Goal: Check status: Check status

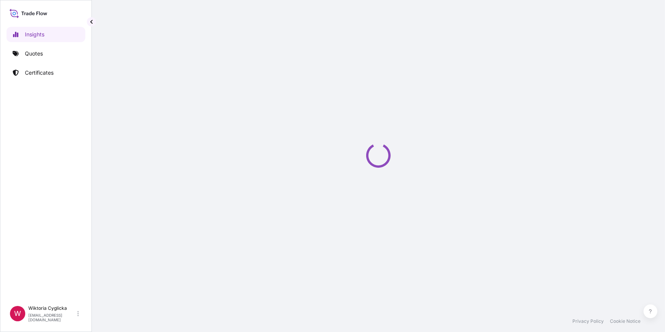
select select "2025"
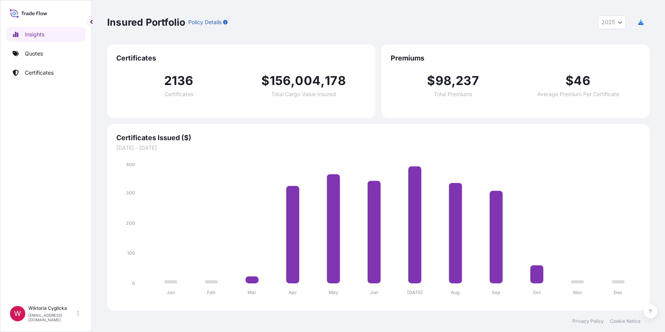
click at [56, 57] on link "Quotes" at bounding box center [46, 53] width 79 height 15
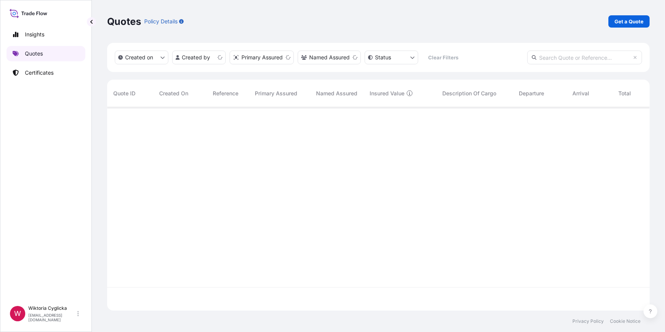
scroll to position [202, 537]
click at [566, 59] on input "text" at bounding box center [584, 58] width 115 height 14
paste input "S02061608"
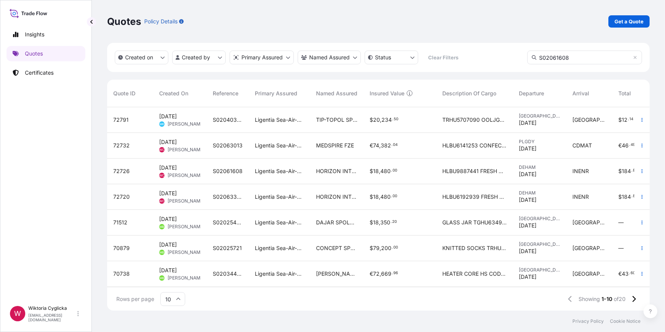
type input "S02061608"
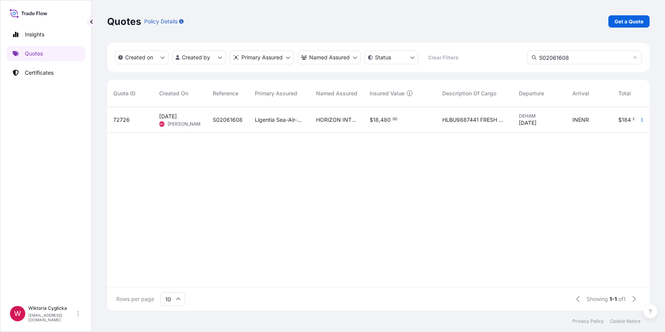
drag, startPoint x: 592, startPoint y: 53, endPoint x: 536, endPoint y: 88, distance: 65.6
click at [591, 53] on input "S02061608" at bounding box center [584, 58] width 115 height 14
click at [297, 128] on div "Ligentia Sea-Air-Rail Sp. z o.o." at bounding box center [279, 120] width 61 height 26
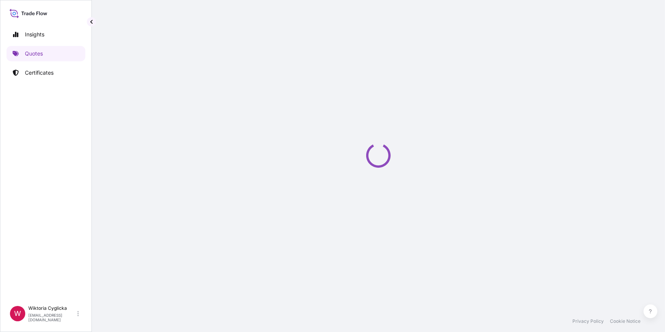
select select "Road / [GEOGRAPHIC_DATA]"
select select "Sea"
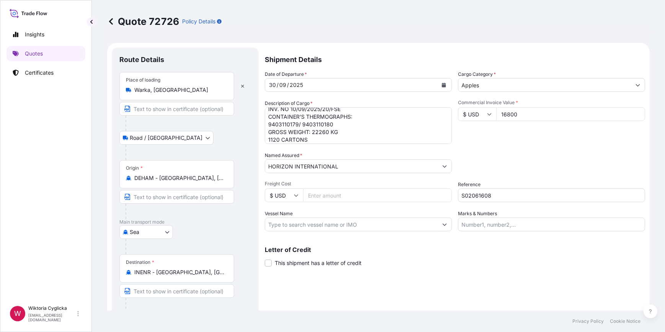
scroll to position [46, 0]
click at [342, 127] on textarea "HLBU9887441 FRESH APPLES ON 21 PALLETS NET WEIGHT: 20160 KG HS CODE: 08081080 C…" at bounding box center [358, 125] width 187 height 37
drag, startPoint x: 336, startPoint y: 121, endPoint x: 254, endPoint y: 120, distance: 82.7
click at [254, 120] on form "Route Details Place of loading [GEOGRAPHIC_DATA], [GEOGRAPHIC_DATA] Road / [GEO…" at bounding box center [378, 190] width 543 height 295
paste textarea "019/940311002"
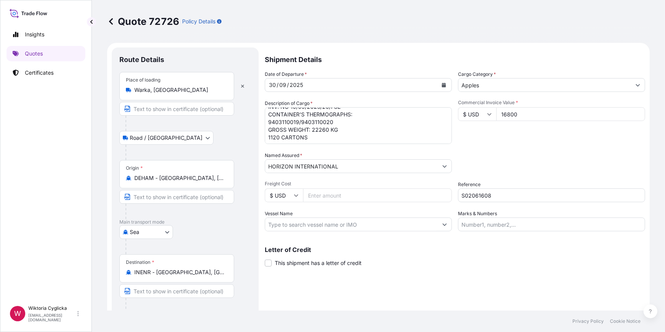
scroll to position [23, 0]
drag, startPoint x: 344, startPoint y: 128, endPoint x: 227, endPoint y: 129, distance: 117.5
click at [227, 129] on form "Route Details Place of loading [GEOGRAPHIC_DATA], [GEOGRAPHIC_DATA] Road / [GEO…" at bounding box center [378, 190] width 543 height 295
paste textarea "1"
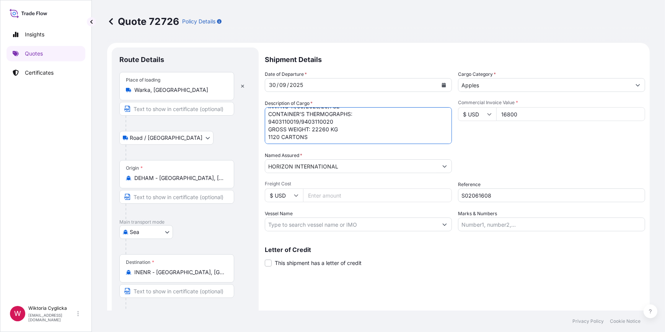
click at [324, 139] on textarea "HLBU9887441 FRESH APPLES ON 21 PALLETS NET WEIGHT: 20160 KG HS CODE: 08081080 C…" at bounding box center [358, 125] width 187 height 37
click at [342, 126] on textarea "HLBU9887441 FRESH APPLES ON 21 PALLETS NET WEIGHT: 20160 KG HS CODE: 08081080 C…" at bounding box center [358, 125] width 187 height 37
click at [339, 122] on textarea "HLBU9887441 FRESH APPLES ON 21 PALLETS NET WEIGHT: 20160 KG HS CODE: 08081080 C…" at bounding box center [358, 125] width 187 height 37
paste textarea "VENTILATION: 20 CBM/H"
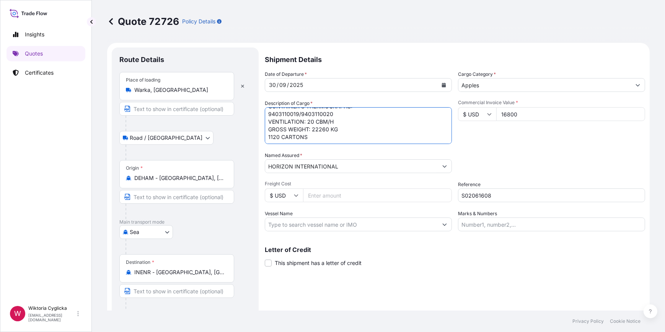
type textarea "HLBU9887441 FRESH APPLES ON 21 PALLETS NET WEIGHT: 20160 KG HS CODE: 08081080 C…"
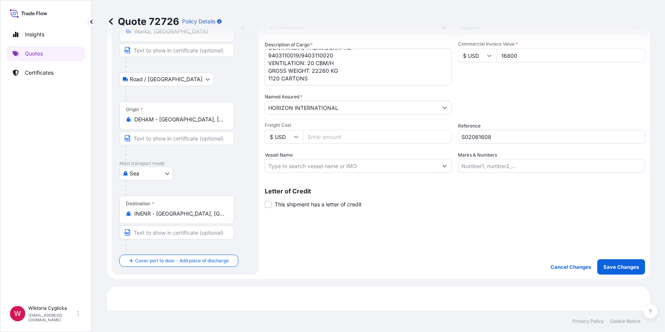
scroll to position [69, 0]
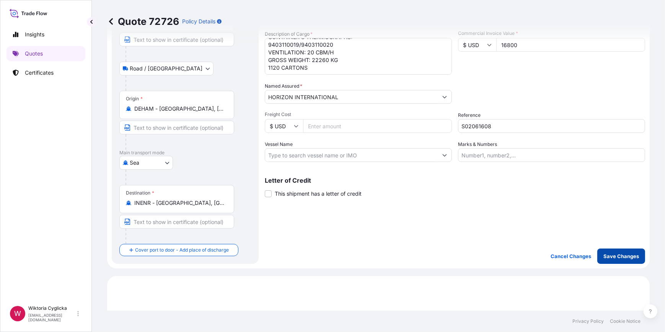
click at [603, 256] on p "Save Changes" at bounding box center [621, 256] width 36 height 8
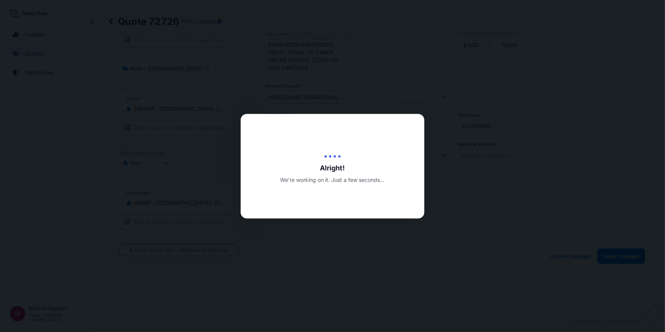
type input "[DATE]"
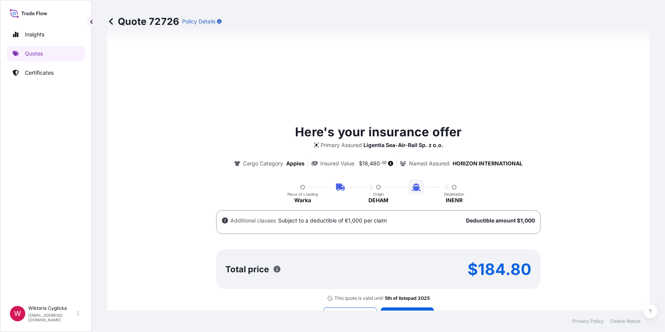
select select "Road / [GEOGRAPHIC_DATA]"
select select "Sea"
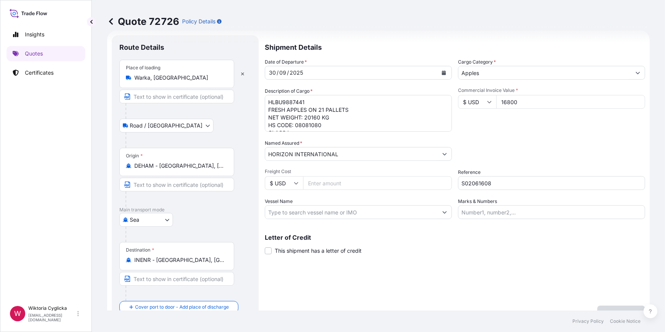
scroll to position [0, 0]
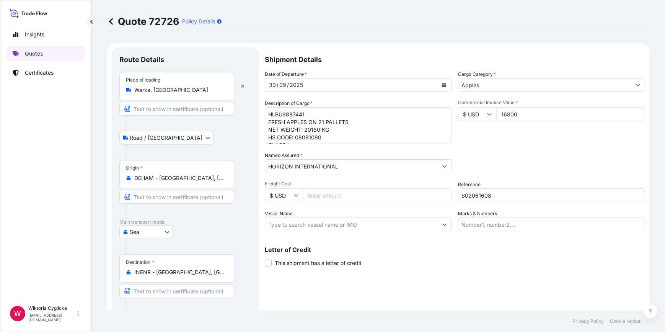
click at [52, 50] on link "Quotes" at bounding box center [46, 53] width 79 height 15
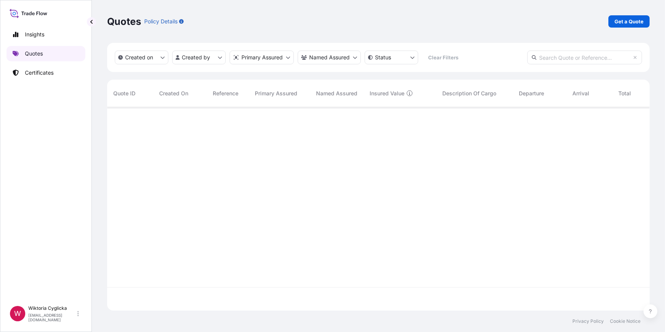
scroll to position [202, 537]
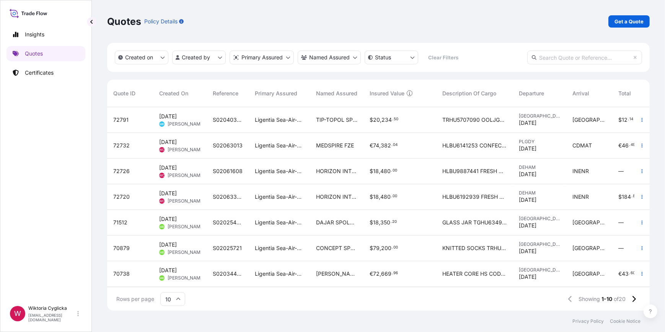
drag, startPoint x: 570, startPoint y: 65, endPoint x: 568, endPoint y: 61, distance: 4.1
click at [570, 65] on div "Created on Created by Primary Assured Named Assured Status Clear Filters" at bounding box center [378, 57] width 543 height 29
click at [568, 60] on input "text" at bounding box center [584, 58] width 115 height 14
paste input "S02063305"
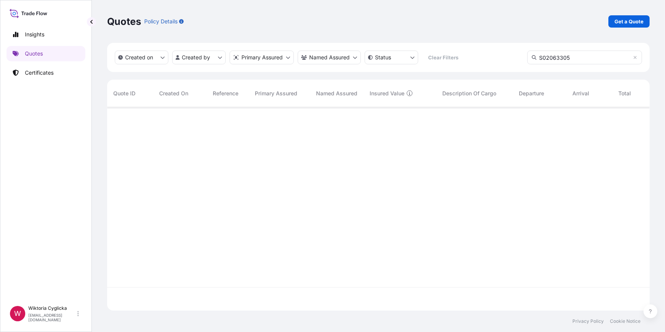
type input "S02063305"
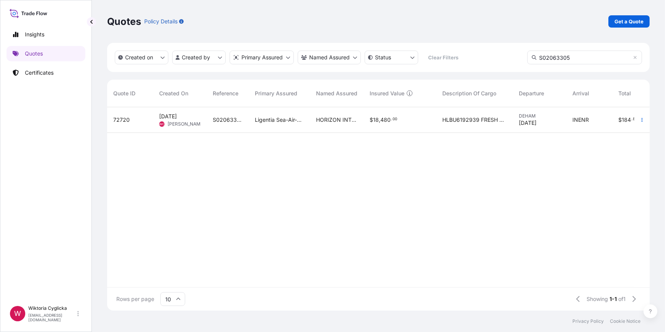
click at [307, 127] on div "Ligentia Sea-Air-Rail Sp. z o.o." at bounding box center [279, 120] width 61 height 26
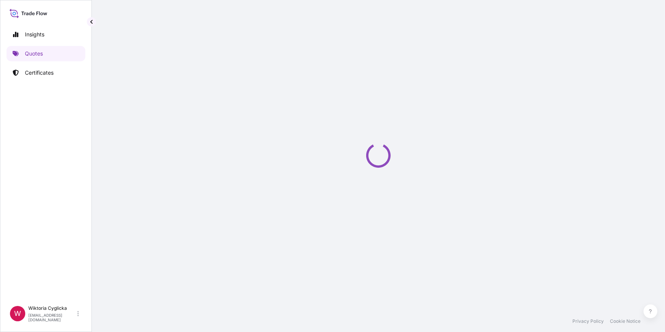
select select "Road / [GEOGRAPHIC_DATA]"
select select "Sea"
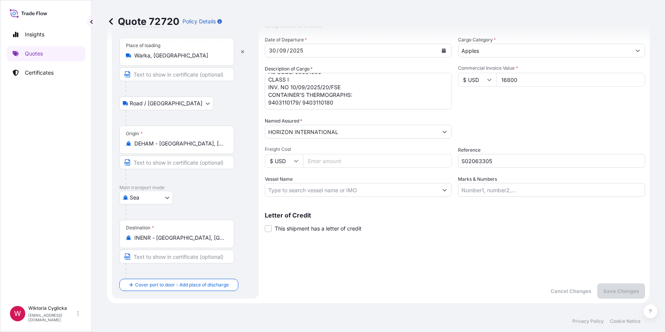
click at [346, 101] on textarea "HLBU6192939 FRESH APPLES ON 21 PALLETS NET WEIGHT: 20160 KG HS CODE: 08081080 C…" at bounding box center [358, 91] width 187 height 37
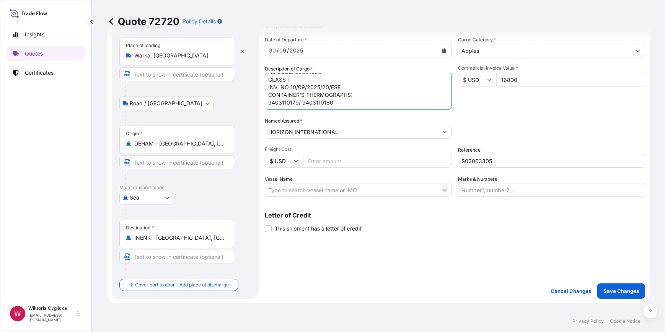
scroll to position [35, 0]
click at [318, 106] on textarea "HLBU6192939 FRESH APPLES ON 21 PALLETS NET WEIGHT: 20160 KG HS CODE: 08081080 C…" at bounding box center [358, 91] width 187 height 37
paste textarea "22260,000"
type textarea "HLBU6192939 FRESH APPLES ON 21 PALLETS NET WEIGHT: 20160 KG HS CODE: 08081080 C…"
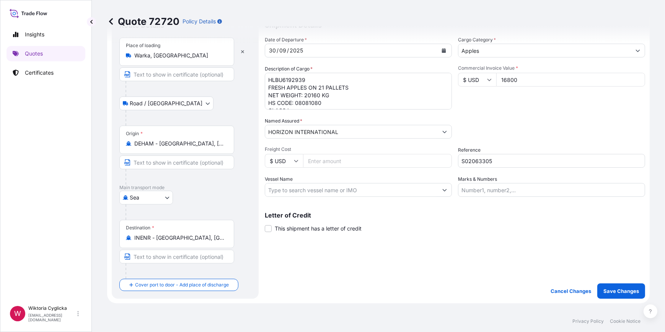
click at [545, 133] on div "Packing Category Type to search a container mode Please select a primary mode o…" at bounding box center [551, 127] width 187 height 21
click at [613, 287] on p "Save Changes" at bounding box center [621, 291] width 36 height 8
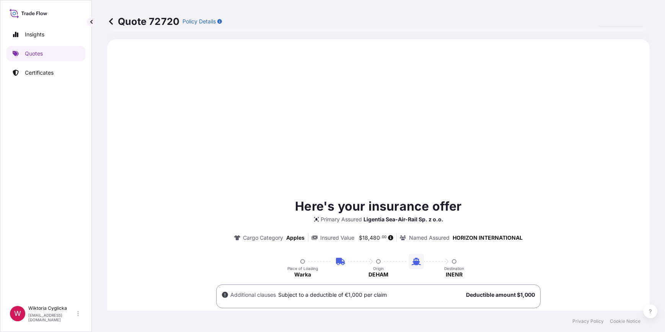
select select "Road / [GEOGRAPHIC_DATA]"
select select "Sea"
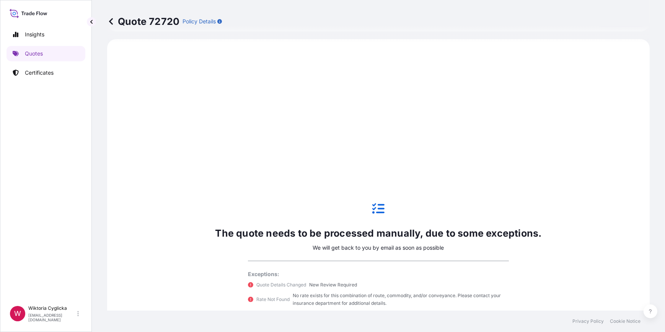
scroll to position [387, 0]
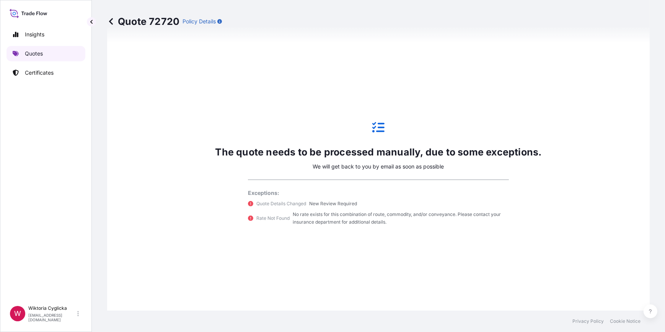
click at [43, 55] on link "Quotes" at bounding box center [46, 53] width 79 height 15
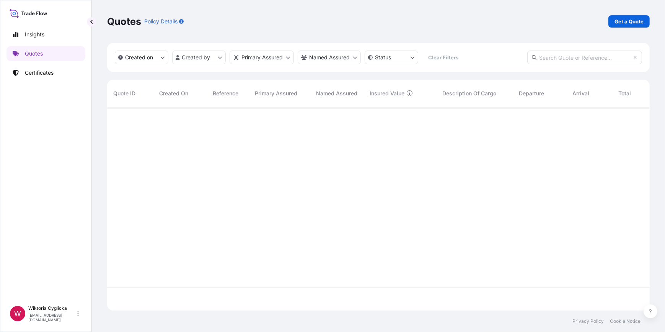
scroll to position [202, 537]
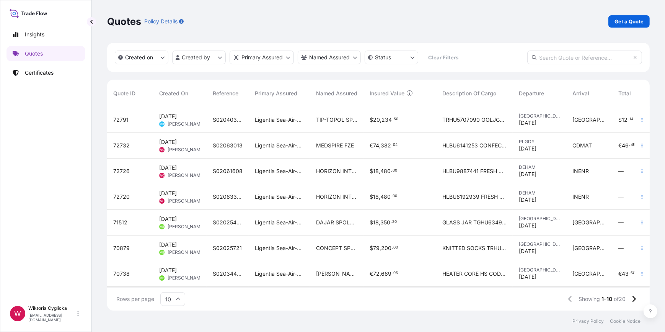
click at [579, 57] on input "text" at bounding box center [584, 58] width 115 height 14
paste input "S02063013"
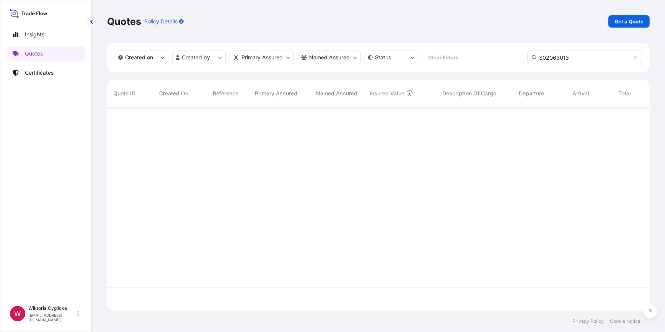
type input "S02063013"
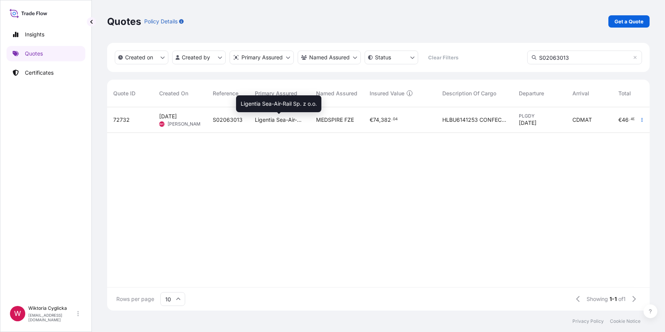
click at [267, 122] on span "Ligentia Sea-Air-Rail Sp. z o.o." at bounding box center [279, 120] width 49 height 8
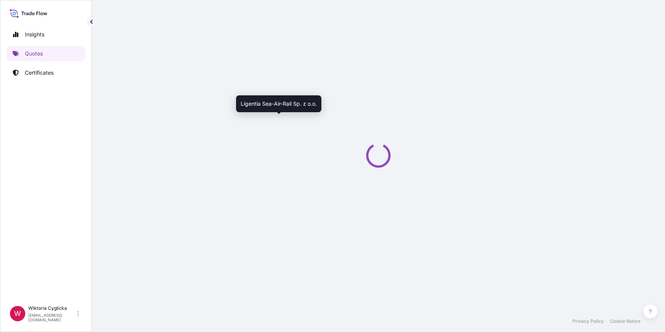
select select "Road / [GEOGRAPHIC_DATA]"
select select "Sea"
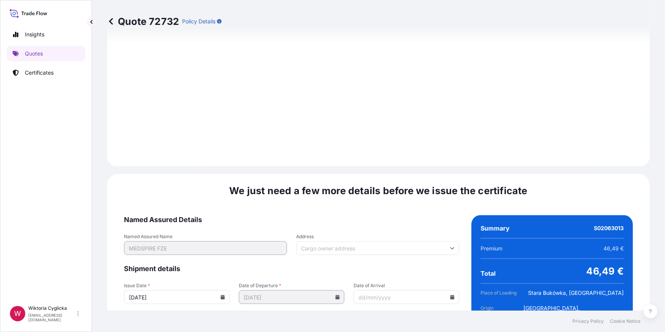
scroll to position [959, 0]
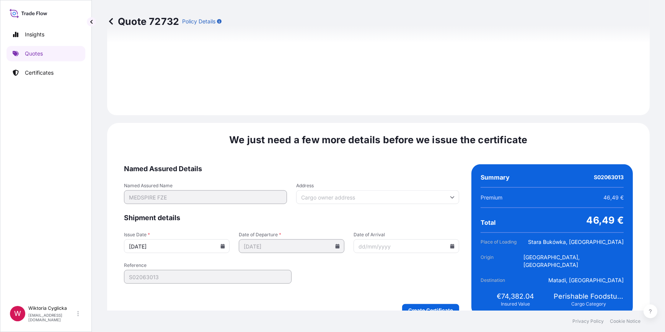
click at [221, 244] on icon at bounding box center [223, 246] width 4 height 5
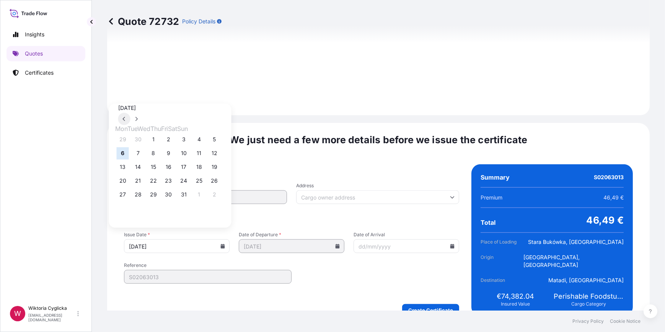
click at [125, 117] on icon at bounding box center [124, 119] width 2 height 4
click at [142, 197] on button "30" at bounding box center [138, 194] width 12 height 12
type input "[DATE]"
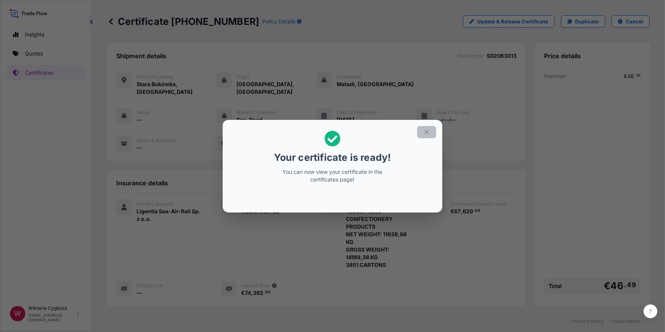
click at [426, 130] on icon "button" at bounding box center [426, 132] width 7 height 7
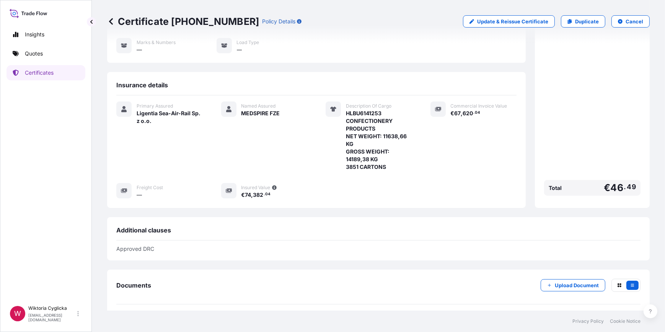
scroll to position [139, 0]
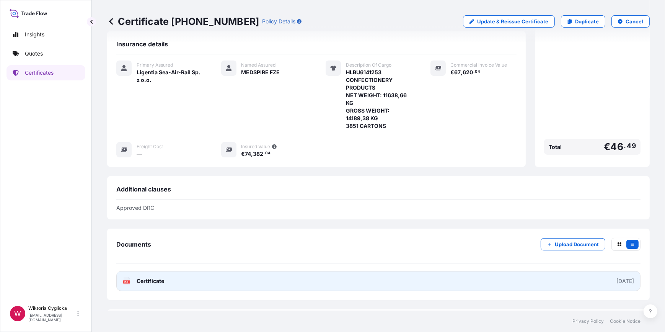
click at [298, 275] on link "PDF Certificate [DATE]" at bounding box center [378, 281] width 524 height 20
